Goal: Check status: Check status

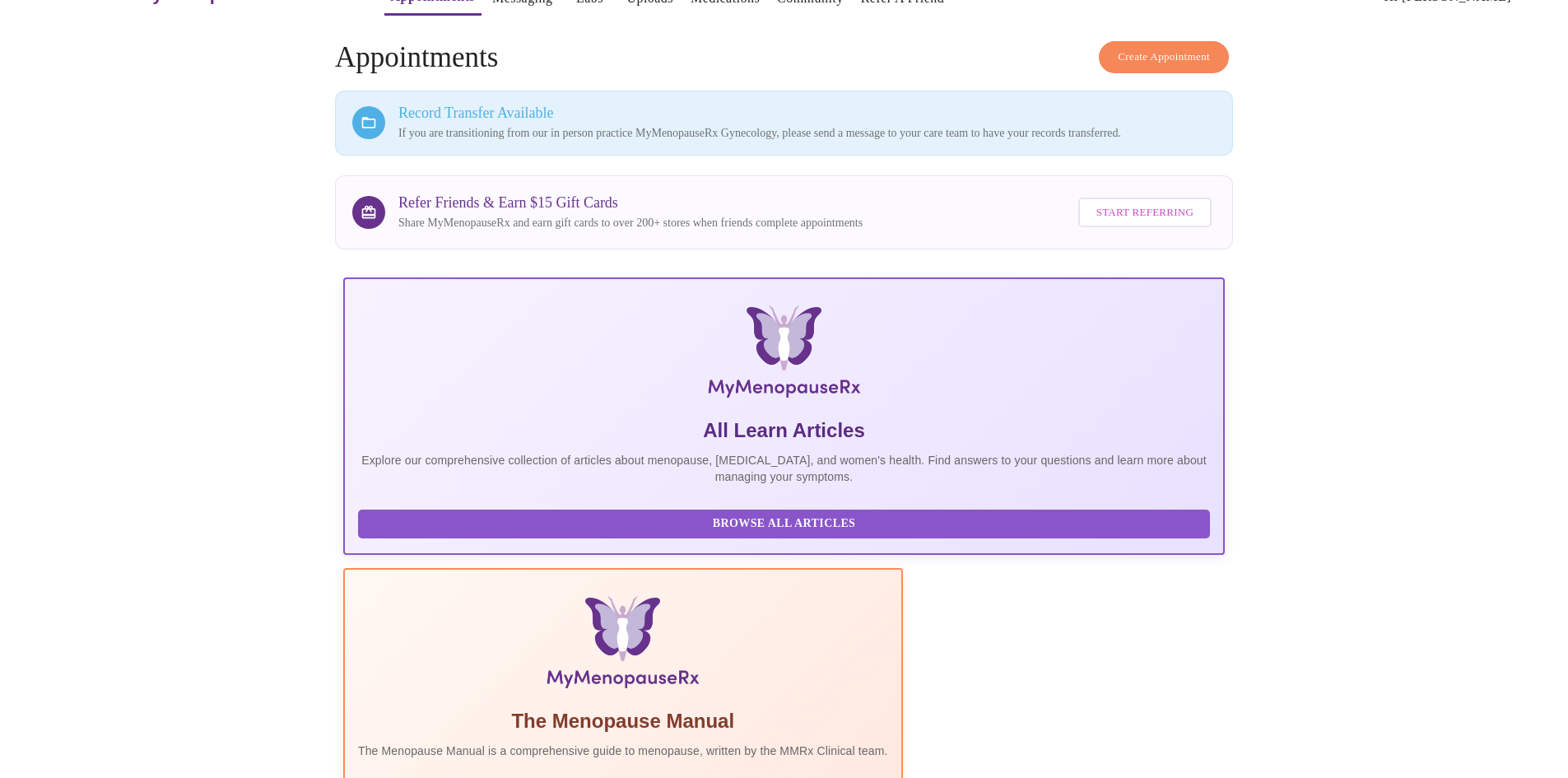
scroll to position [208, 0]
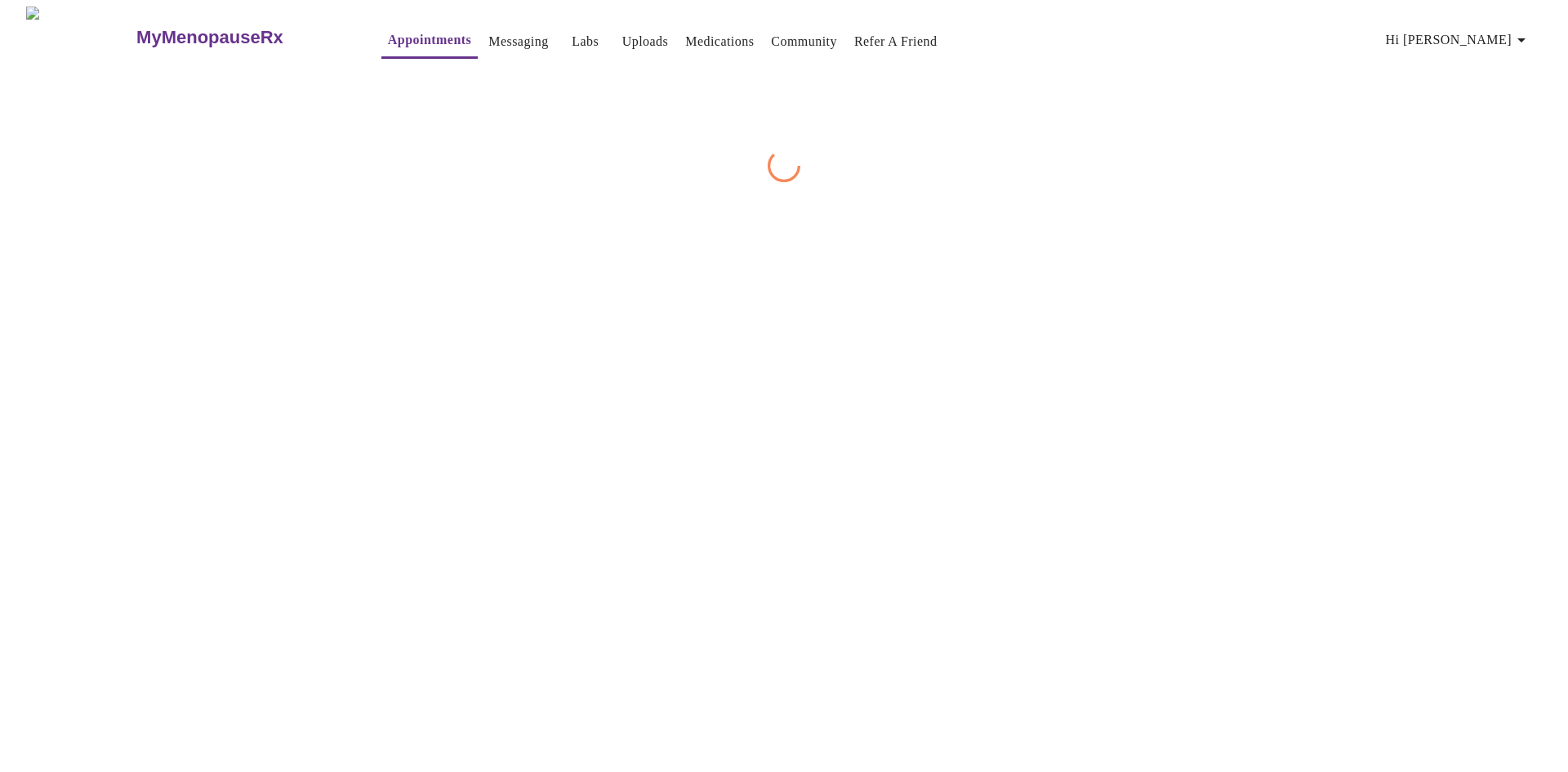
click at [1098, 182] on div "MyMenopauseRx Appointments Messaging Labs Uploads Medications Community Refer a…" at bounding box center [784, 95] width 1555 height 176
